Goal: Transaction & Acquisition: Purchase product/service

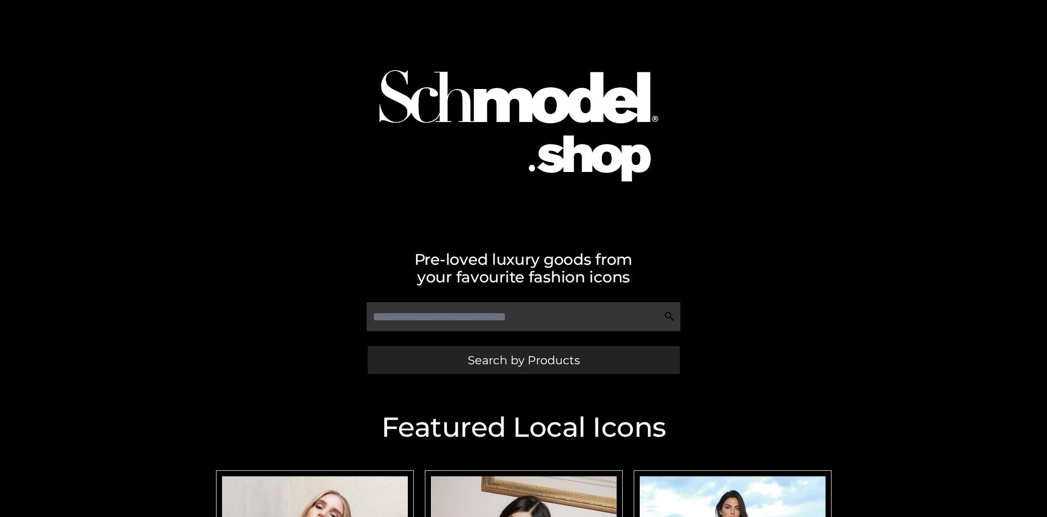
click at [523, 360] on span "Search by Products" at bounding box center [524, 360] width 112 height 12
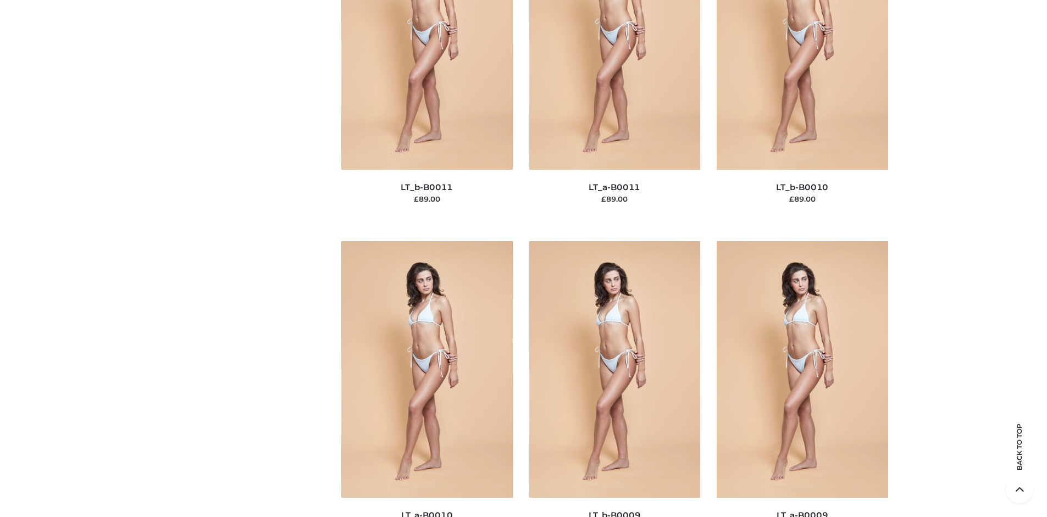
scroll to position [95, 0]
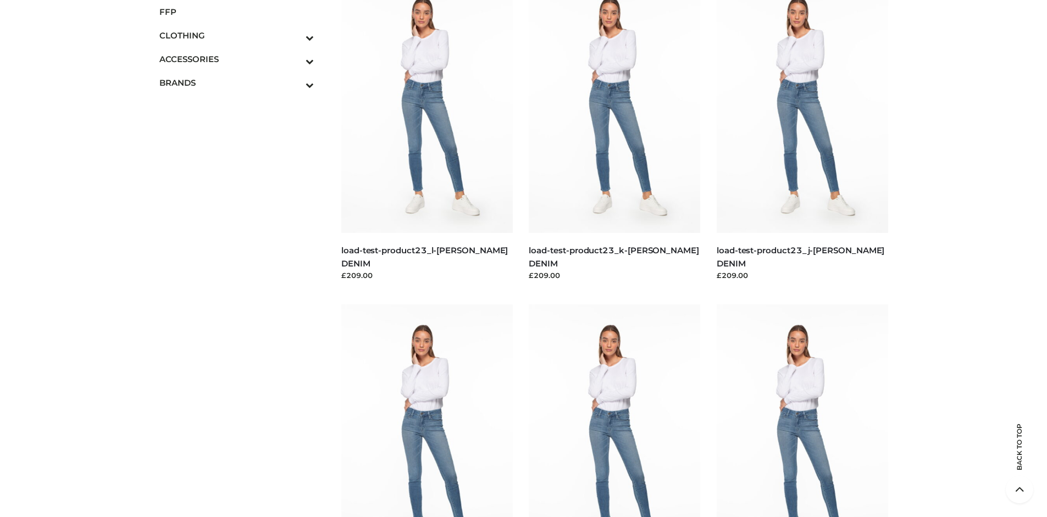
click at [236, 12] on span "FFP" at bounding box center [236, 11] width 155 height 13
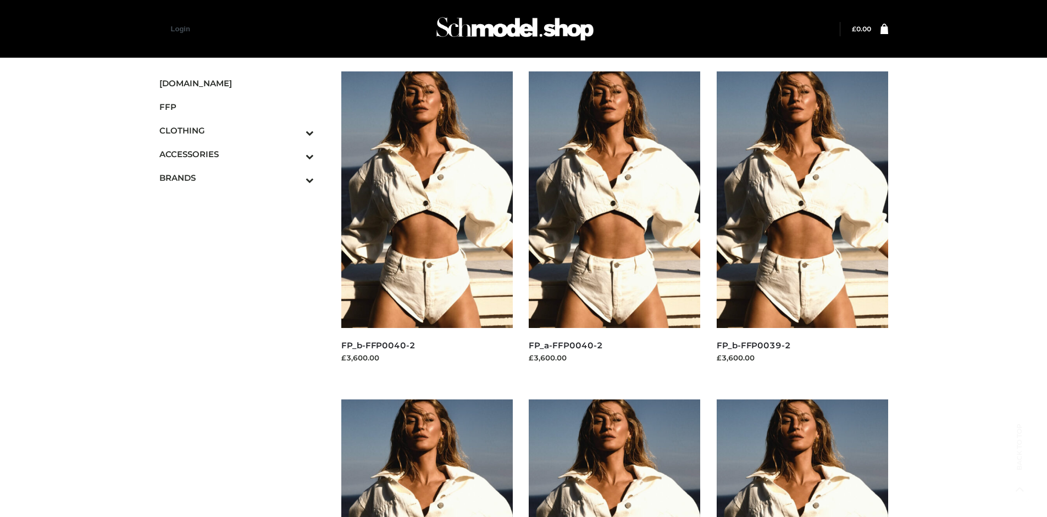
scroll to position [845, 0]
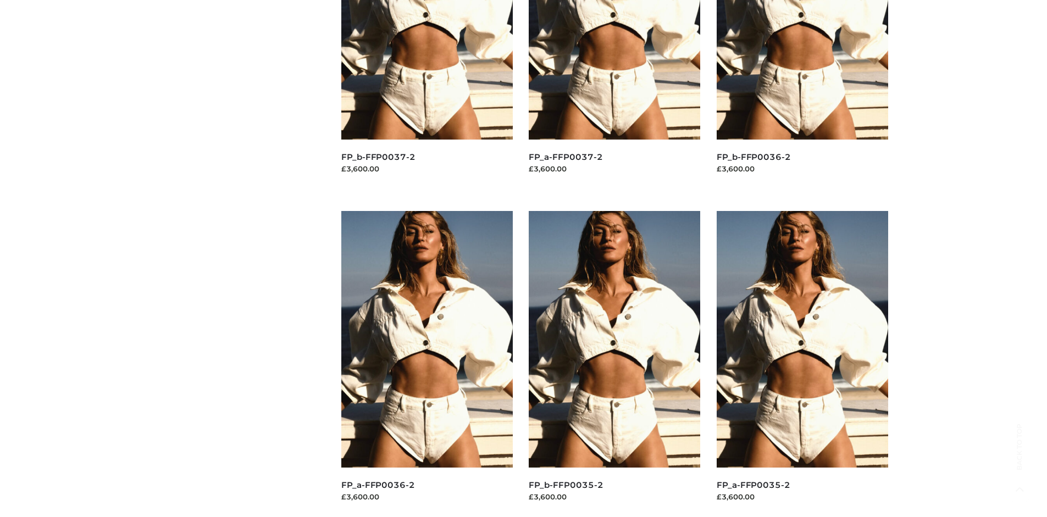
click at [614, 364] on img at bounding box center [614, 339] width 171 height 257
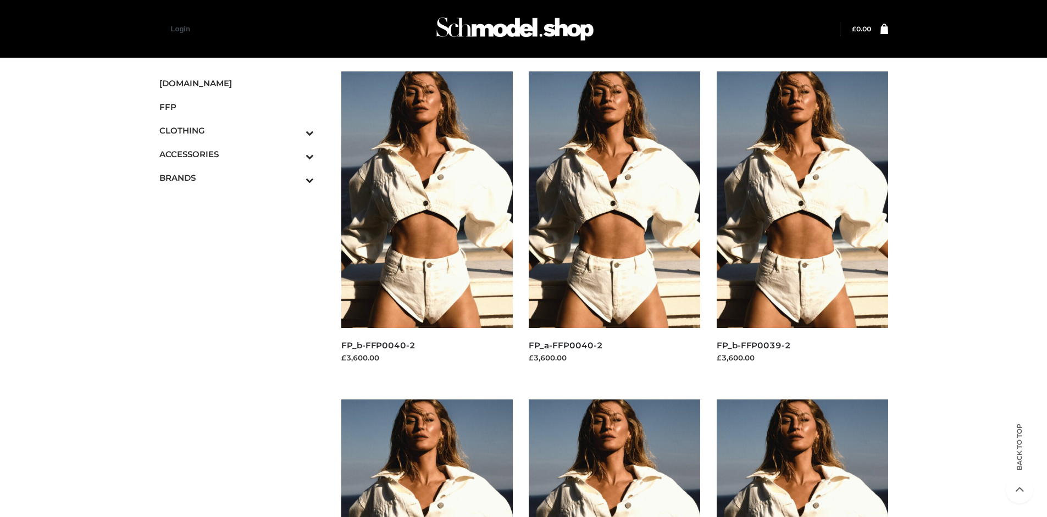
click at [426, 224] on img at bounding box center [426, 199] width 171 height 257
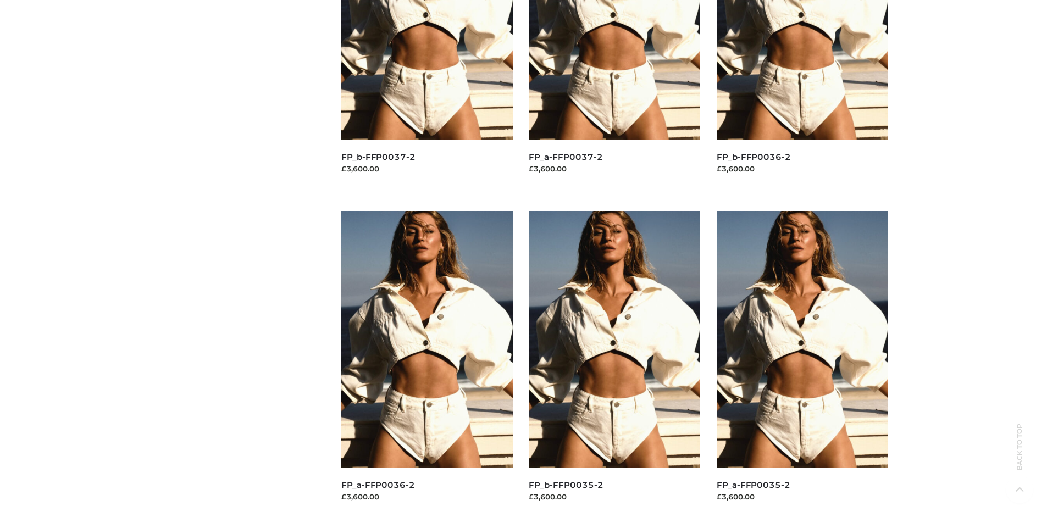
click at [802, 364] on img at bounding box center [802, 339] width 171 height 257
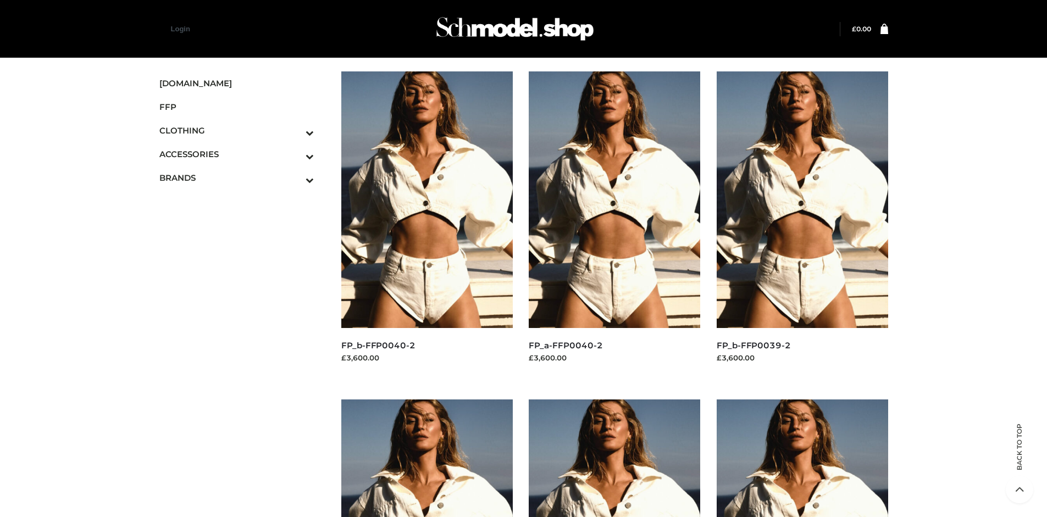
scroll to position [517, 0]
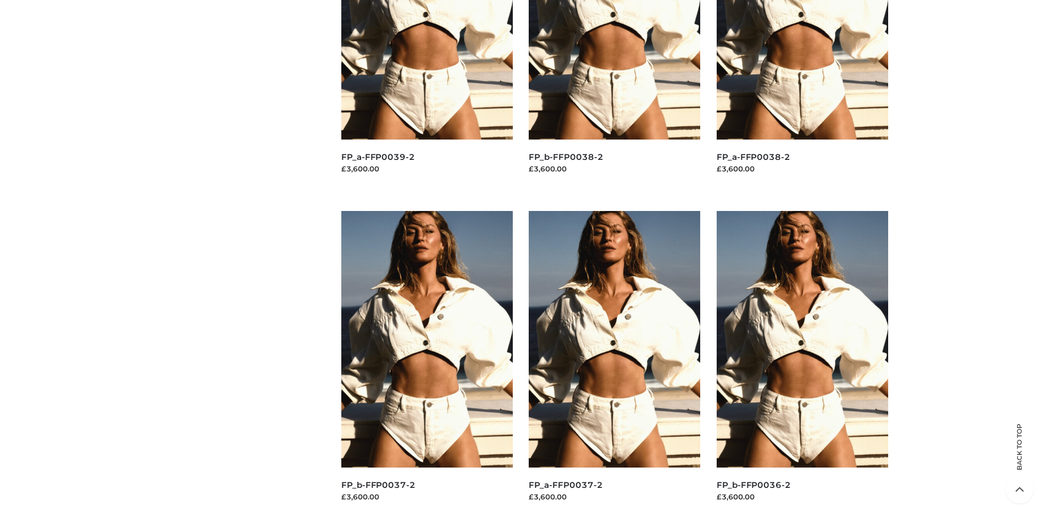
click at [614, 364] on img at bounding box center [614, 339] width 171 height 257
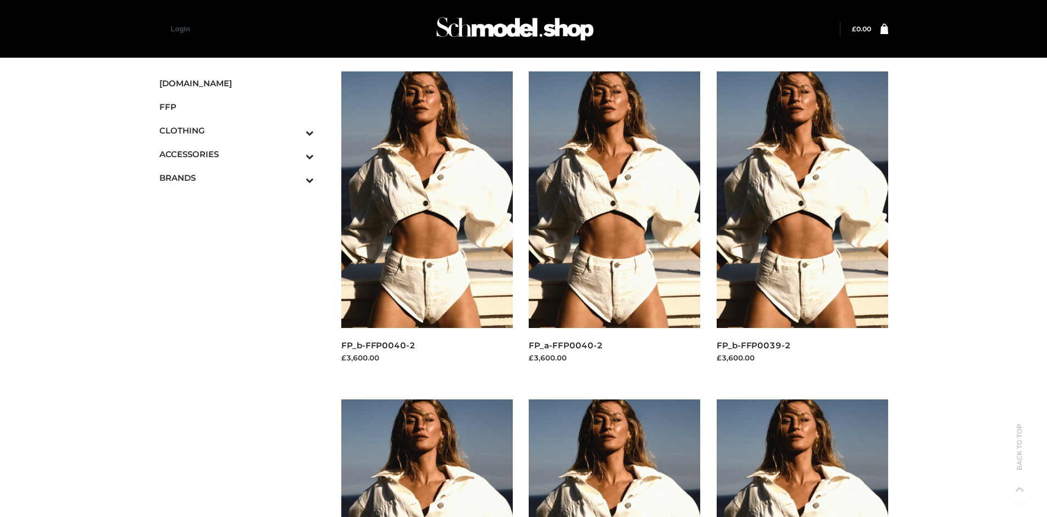
click at [295, 154] on icon "Toggle Submenu" at bounding box center [252, 156] width 123 height 13
click at [242, 178] on span "BAGS" at bounding box center [242, 177] width 144 height 13
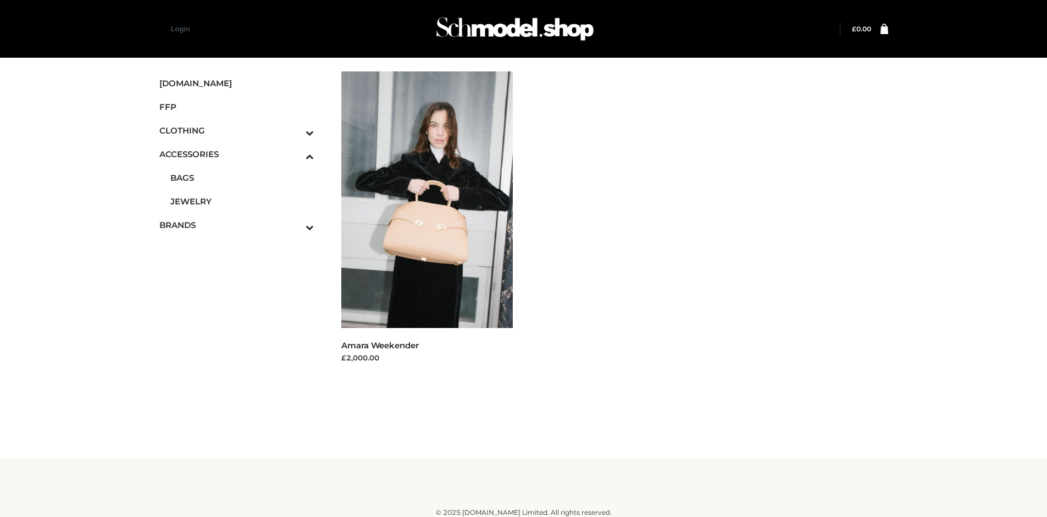
click at [295, 225] on icon "Toggle Submenu" at bounding box center [252, 227] width 123 height 13
click at [242, 242] on span "OPP SWIMWEAR" at bounding box center [242, 248] width 144 height 13
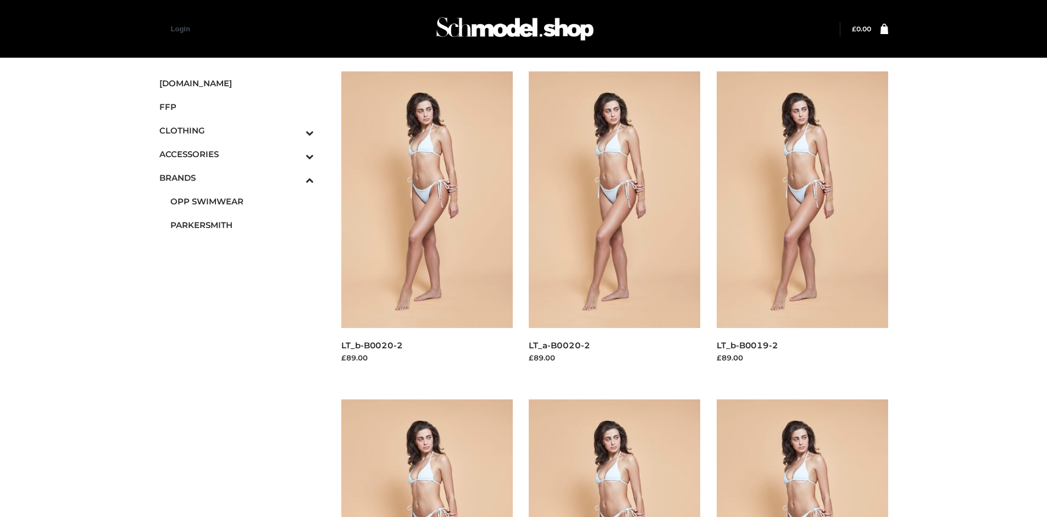
scroll to position [845, 0]
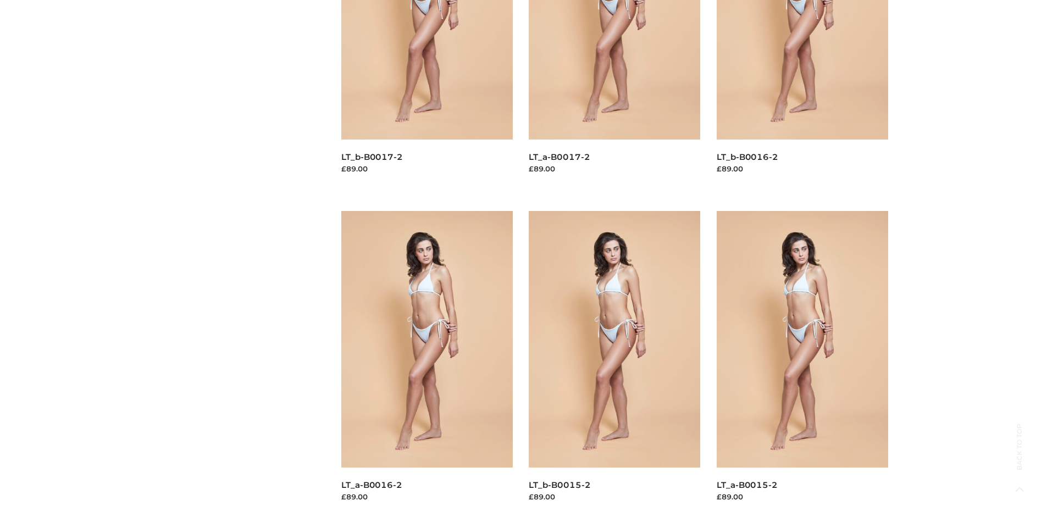
click at [426, 364] on img at bounding box center [426, 339] width 171 height 257
click at [802, 364] on img at bounding box center [802, 339] width 171 height 257
click at [614, 364] on img at bounding box center [614, 339] width 171 height 257
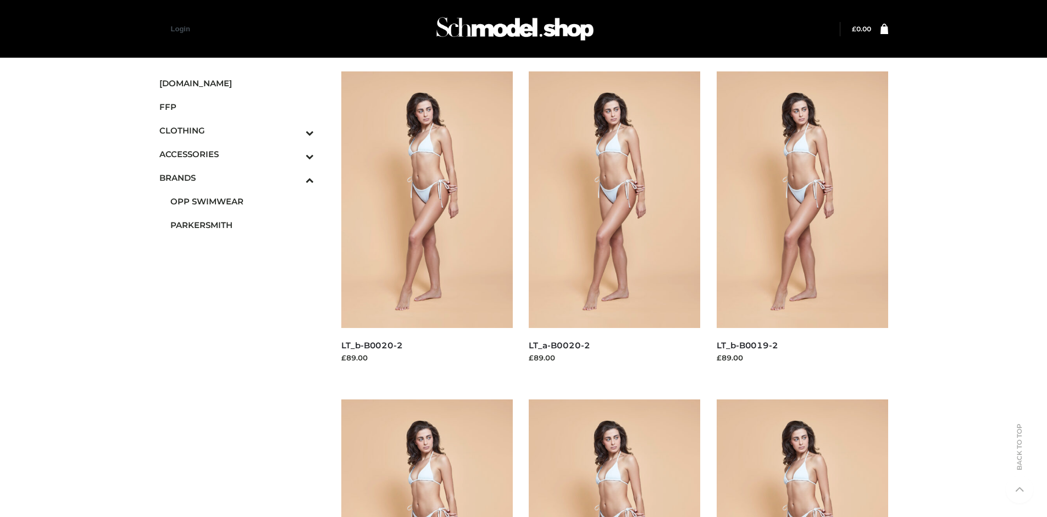
click at [295, 130] on icon "Toggle Submenu" at bounding box center [252, 132] width 123 height 13
click at [242, 225] on span "TWO PIECE" at bounding box center [242, 225] width 144 height 13
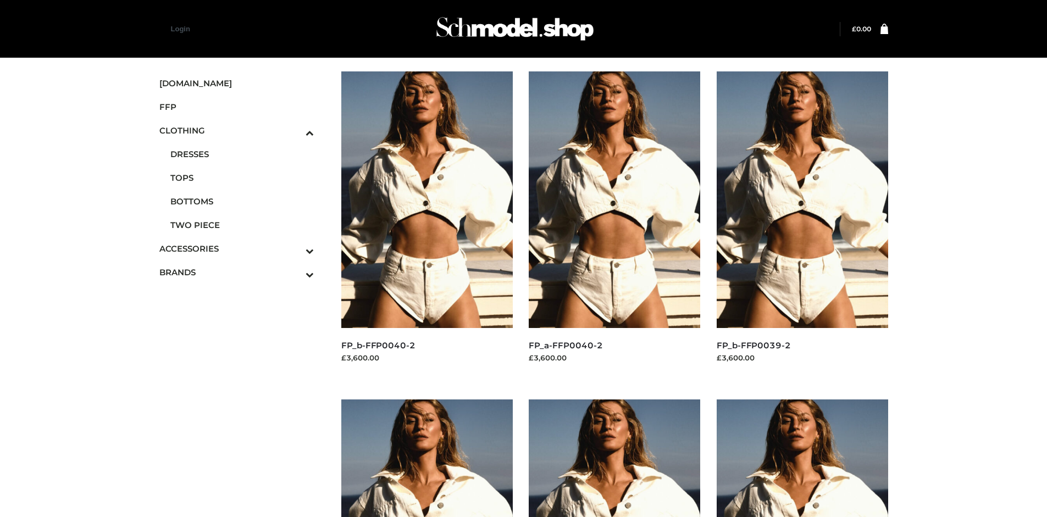
click at [426, 224] on img at bounding box center [426, 199] width 171 height 257
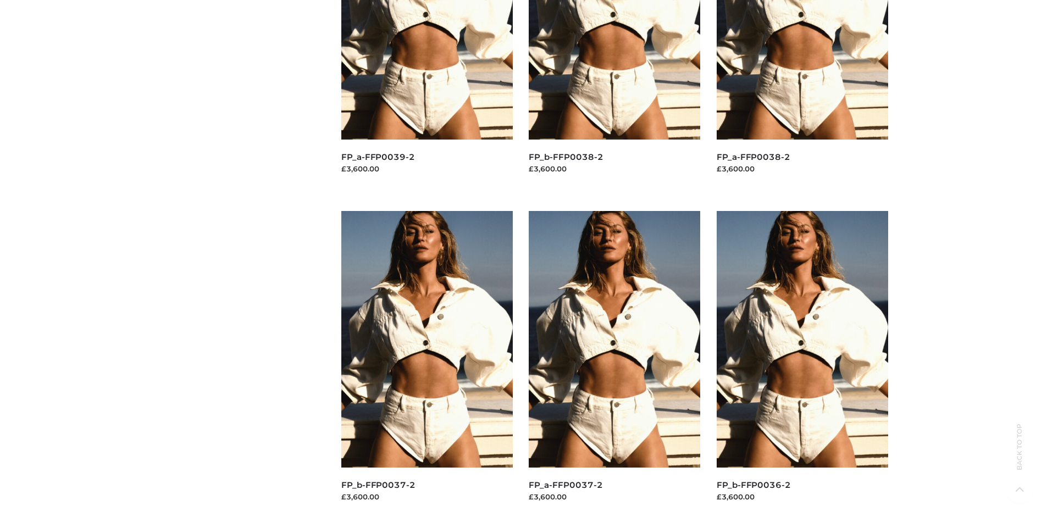
click at [802, 364] on img at bounding box center [802, 339] width 171 height 257
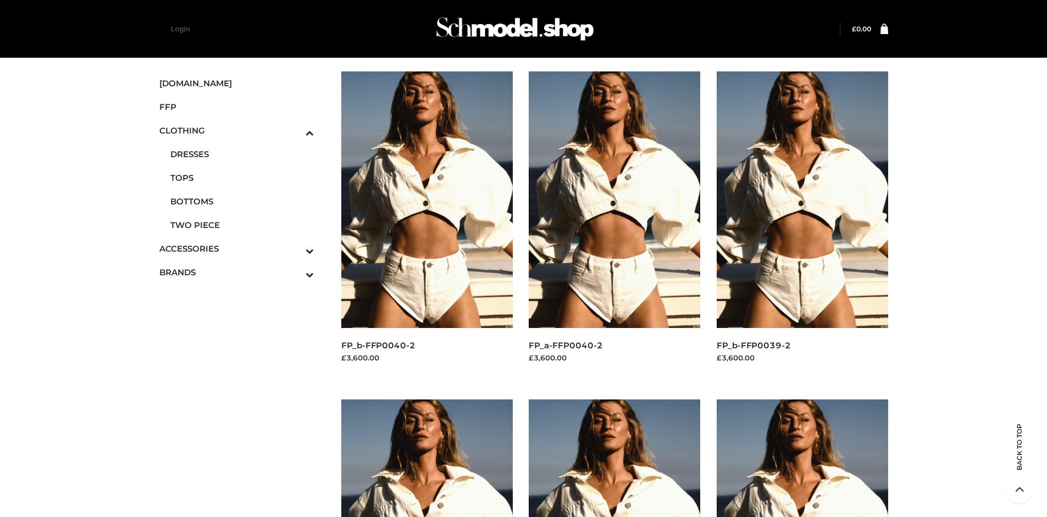
click at [802, 224] on img at bounding box center [802, 199] width 171 height 257
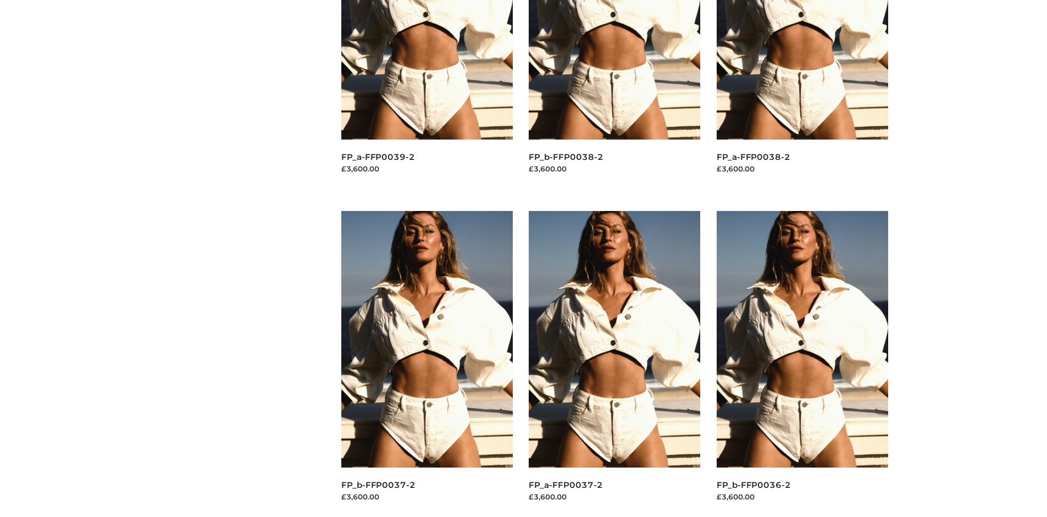
click at [426, 364] on img at bounding box center [426, 339] width 171 height 257
